Goal: Task Accomplishment & Management: Manage account settings

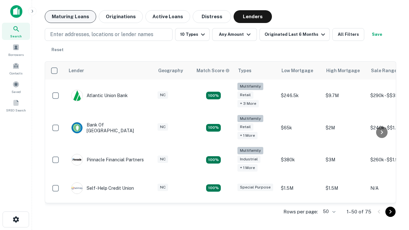
click at [70, 17] on button "Maturing Loans" at bounding box center [70, 16] width 51 height 13
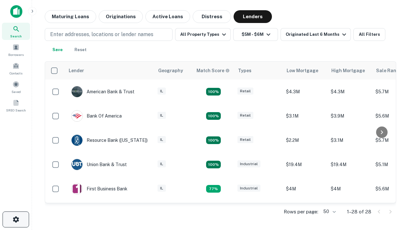
click at [16, 220] on icon "button" at bounding box center [16, 220] width 8 height 8
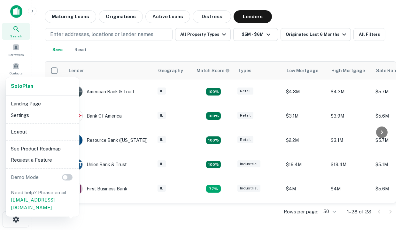
click at [42, 132] on li "Logout" at bounding box center [42, 132] width 68 height 12
